Goal: Task Accomplishment & Management: Manage account settings

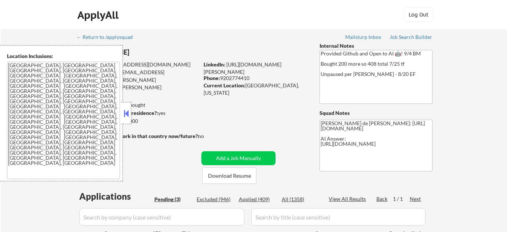
select select ""pending""
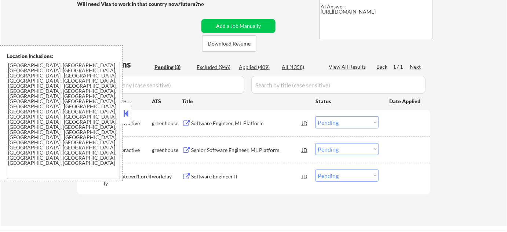
scroll to position [133, 0]
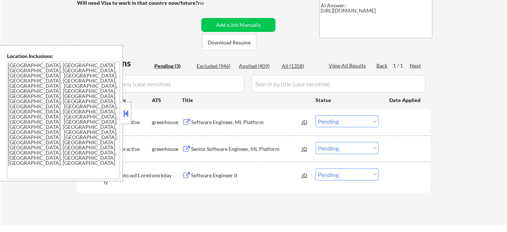
click at [127, 118] on button at bounding box center [126, 113] width 8 height 11
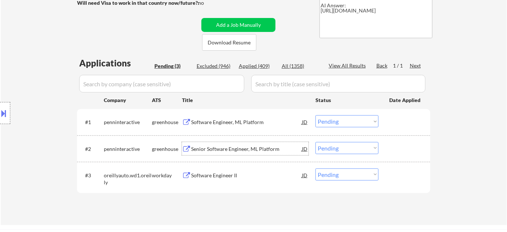
click at [237, 142] on div "Senior Software Engineer, ML Platform" at bounding box center [246, 148] width 111 height 13
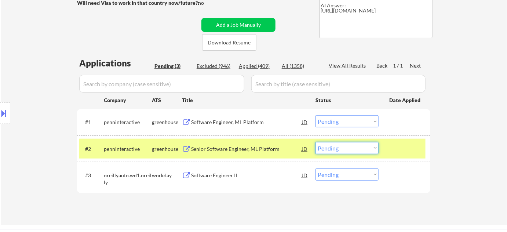
click at [345, 151] on select "Choose an option... Pending Applied Excluded (Questions) Excluded (Expired) Exc…" at bounding box center [346, 148] width 63 height 12
select select ""excluded__bad_match_""
click at [315, 142] on select "Choose an option... Pending Applied Excluded (Questions) Excluded (Expired) Exc…" at bounding box center [346, 148] width 63 height 12
click at [350, 118] on select "Choose an option... Pending Applied Excluded (Questions) Excluded (Expired) Exc…" at bounding box center [346, 121] width 63 height 12
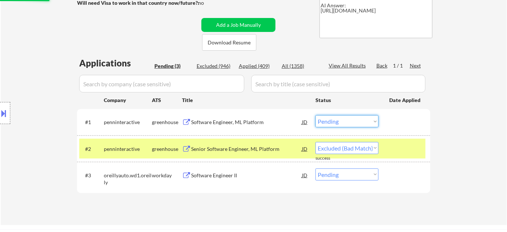
select select ""excluded__bad_match_""
click at [315, 115] on select "Choose an option... Pending Applied Excluded (Questions) Excluded (Expired) Exc…" at bounding box center [346, 121] width 63 height 12
select select ""pending""
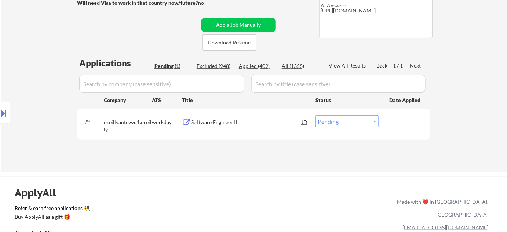
click at [217, 121] on div "Software Engineer II" at bounding box center [246, 121] width 111 height 7
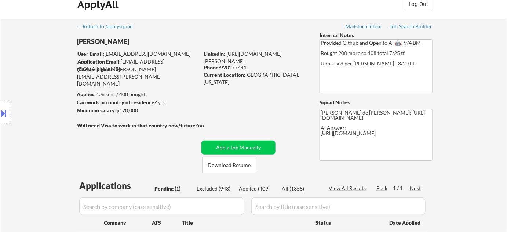
scroll to position [0, 0]
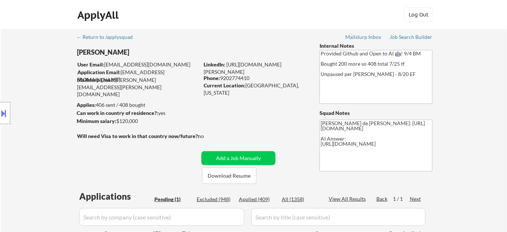
drag, startPoint x: 221, startPoint y: 76, endPoint x: 252, endPoint y: 77, distance: 31.2
click at [252, 77] on div "Phone: 9202774410" at bounding box center [255, 77] width 104 height 7
copy div "9202774410"
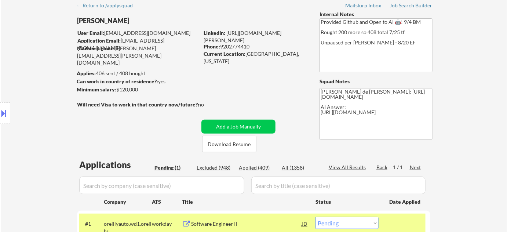
scroll to position [66, 0]
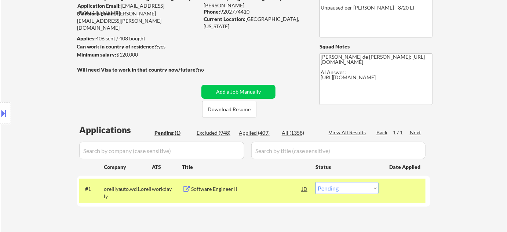
click at [345, 188] on select "Choose an option... Pending Applied Excluded (Questions) Excluded (Expired) Exc…" at bounding box center [346, 188] width 63 height 12
select select ""applied""
click at [315, 182] on select "Choose an option... Pending Applied Excluded (Questions) Excluded (Expired) Exc…" at bounding box center [346, 188] width 63 height 12
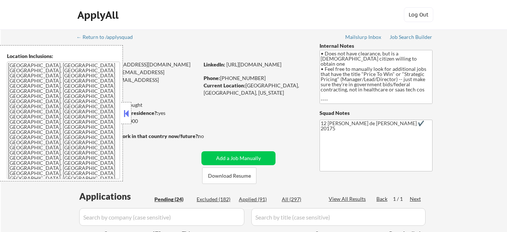
select select ""pending""
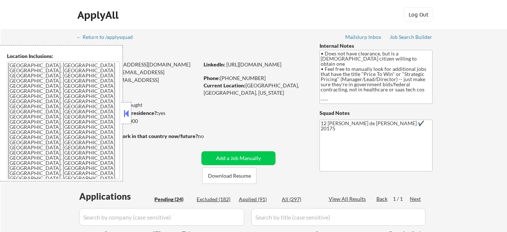
select select ""pending""
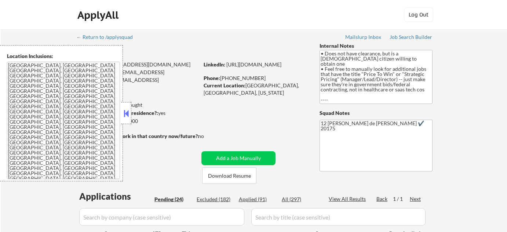
select select ""pending""
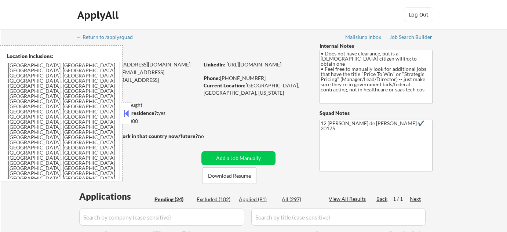
select select ""pending""
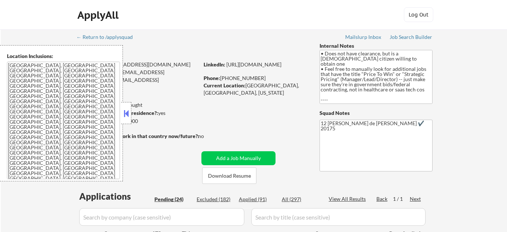
select select ""pending""
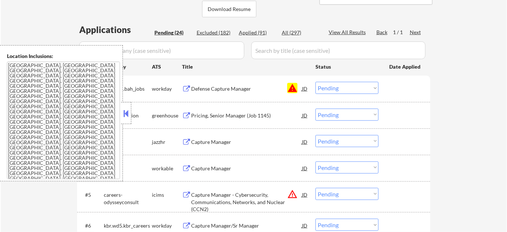
click at [125, 115] on button at bounding box center [126, 113] width 8 height 11
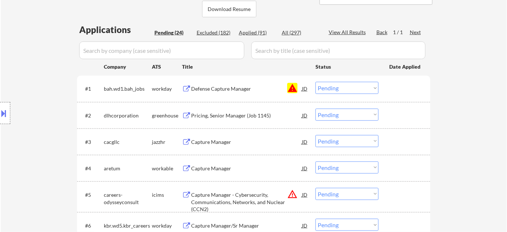
click at [343, 93] on div "#1 bah.wd1.bah_jobs workday Defense Capture Manager JD warning Choose an option…" at bounding box center [252, 88] width 346 height 20
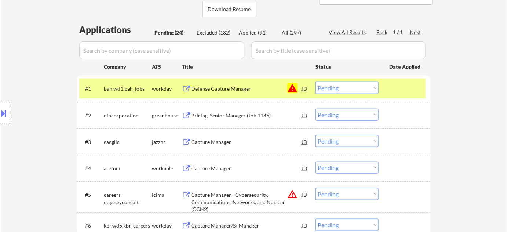
click at [349, 89] on select "Choose an option... Pending Applied Excluded (Questions) Excluded (Expired) Exc…" at bounding box center [346, 88] width 63 height 12
click at [315, 82] on select "Choose an option... Pending Applied Excluded (Questions) Excluded (Expired) Exc…" at bounding box center [346, 88] width 63 height 12
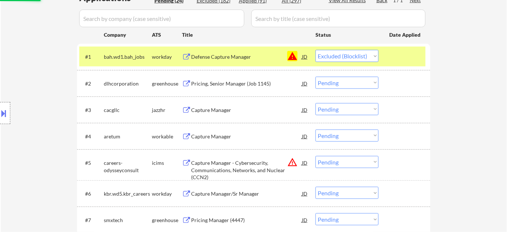
scroll to position [333, 0]
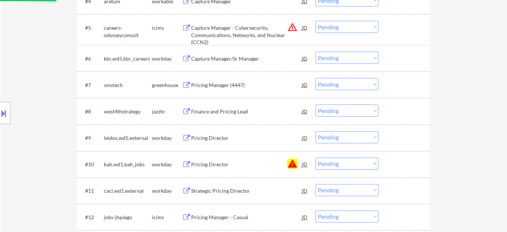
select select ""pending""
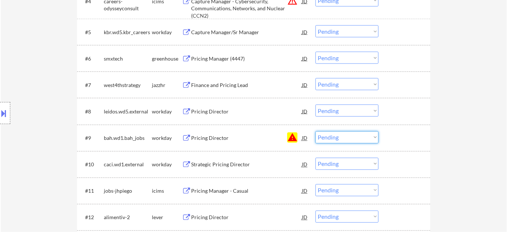
click at [345, 136] on select "Choose an option... Pending Applied Excluded (Questions) Excluded (Expired) Exc…" at bounding box center [346, 137] width 63 height 12
click at [315, 131] on select "Choose an option... Pending Applied Excluded (Questions) Excluded (Expired) Exc…" at bounding box center [346, 137] width 63 height 12
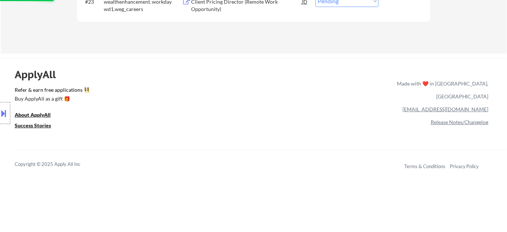
select select ""pending""
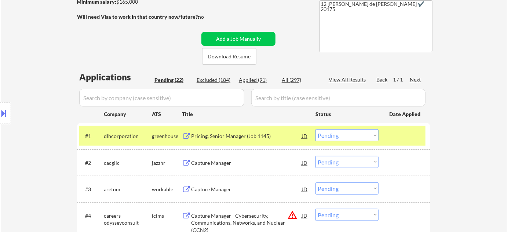
scroll to position [0, 0]
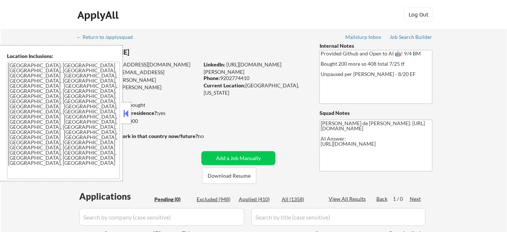
scroll to position [66, 0]
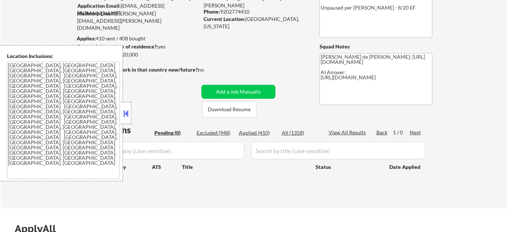
click at [125, 110] on button at bounding box center [126, 113] width 8 height 11
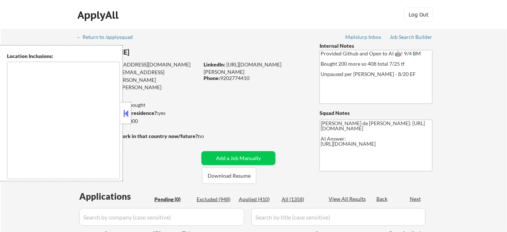
type textarea "[GEOGRAPHIC_DATA], [GEOGRAPHIC_DATA] [GEOGRAPHIC_DATA], [GEOGRAPHIC_DATA], [GEO…"
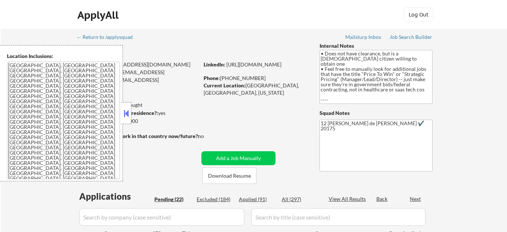
select select ""pending""
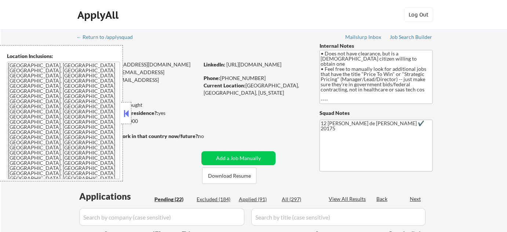
select select ""pending""
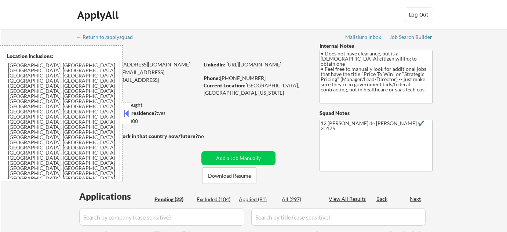
select select ""pending""
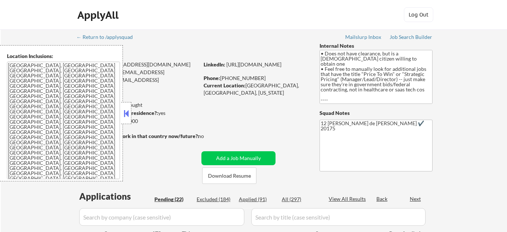
select select ""pending""
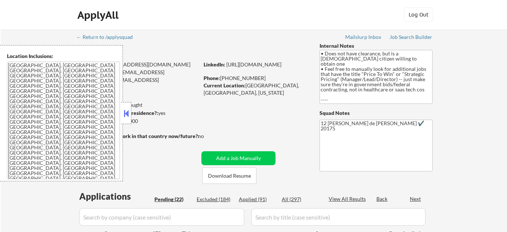
select select ""pending""
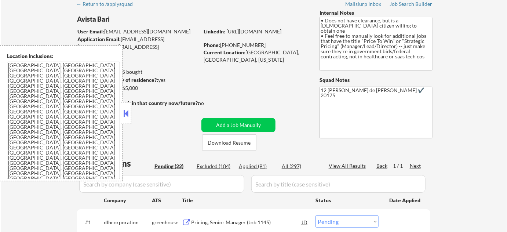
click at [126, 116] on button at bounding box center [126, 113] width 8 height 11
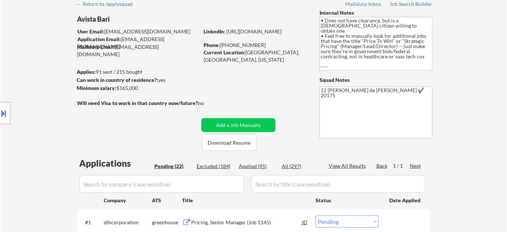
click at [8, 116] on div at bounding box center [5, 113] width 10 height 22
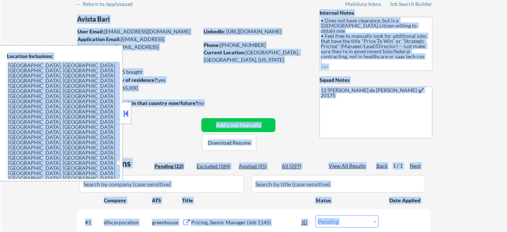
click at [69, 95] on textarea "[GEOGRAPHIC_DATA], [GEOGRAPHIC_DATA] [GEOGRAPHIC_DATA], [GEOGRAPHIC_DATA] [GEOG…" at bounding box center [63, 120] width 113 height 117
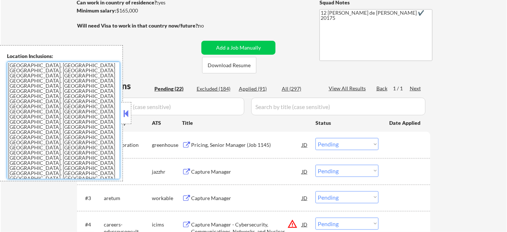
scroll to position [133, 0]
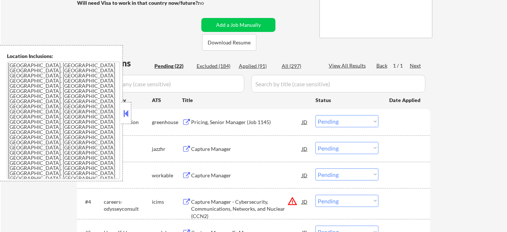
click at [128, 108] on button at bounding box center [126, 113] width 8 height 11
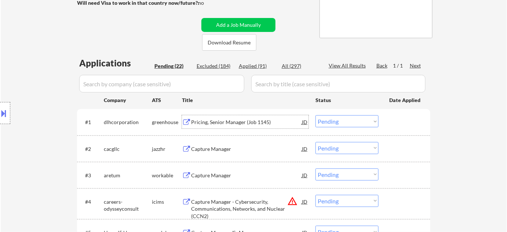
click at [244, 122] on div "Pricing, Senior Manager (Job 1145)" at bounding box center [246, 121] width 111 height 7
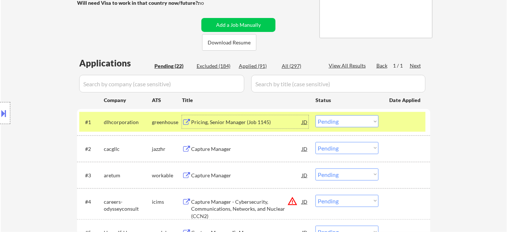
click at [320, 125] on select "Choose an option... Pending Applied Excluded (Questions) Excluded (Expired) Exc…" at bounding box center [346, 121] width 63 height 12
click at [315, 115] on select "Choose an option... Pending Applied Excluded (Questions) Excluded (Expired) Exc…" at bounding box center [346, 121] width 63 height 12
click at [217, 148] on div "Capture Manager" at bounding box center [246, 148] width 111 height 7
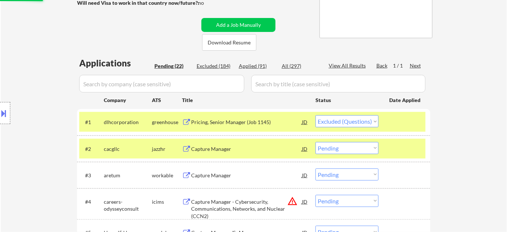
select select ""pending""
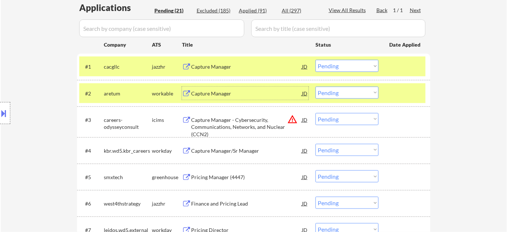
scroll to position [200, 0]
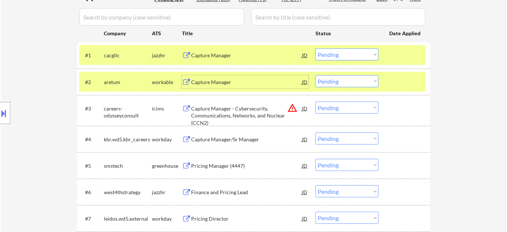
click at [242, 138] on div "Capture Manager/Sr Manager" at bounding box center [246, 139] width 111 height 7
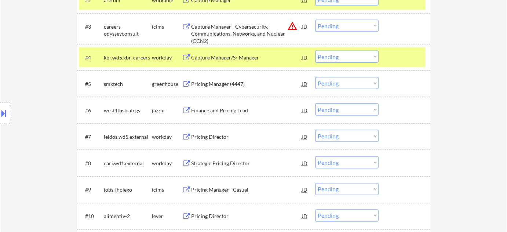
scroll to position [300, 0]
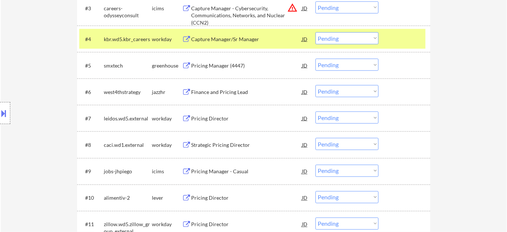
click at [211, 118] on div "Pricing Director" at bounding box center [246, 118] width 111 height 7
